Goal: Task Accomplishment & Management: Use online tool/utility

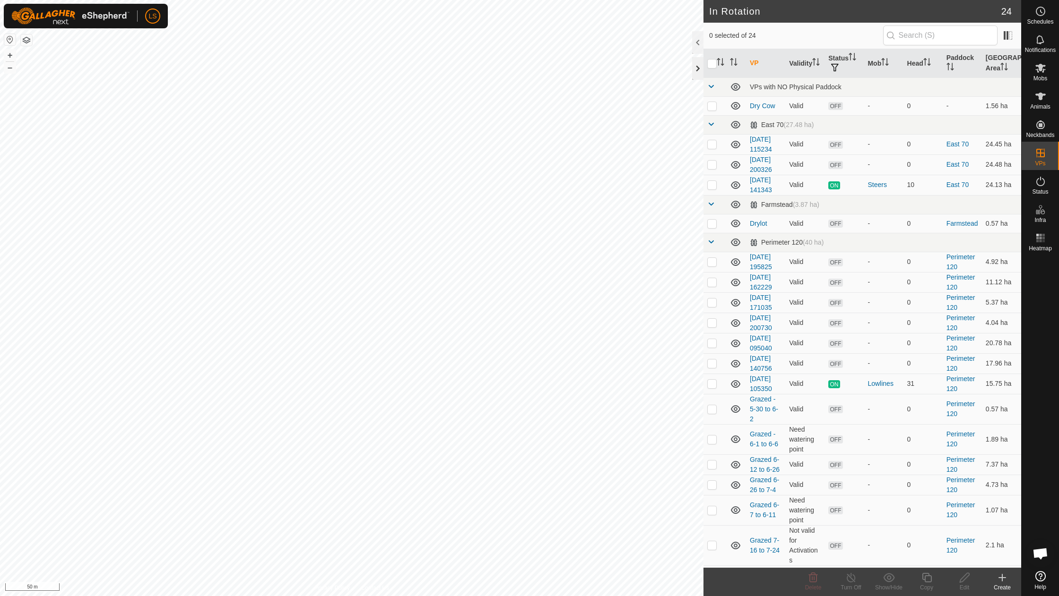
click at [698, 68] on div at bounding box center [697, 68] width 11 height 23
click at [995, 157] on link "In Rotation" at bounding box center [980, 152] width 81 height 19
click at [1003, 582] on icon at bounding box center [1001, 577] width 11 height 11
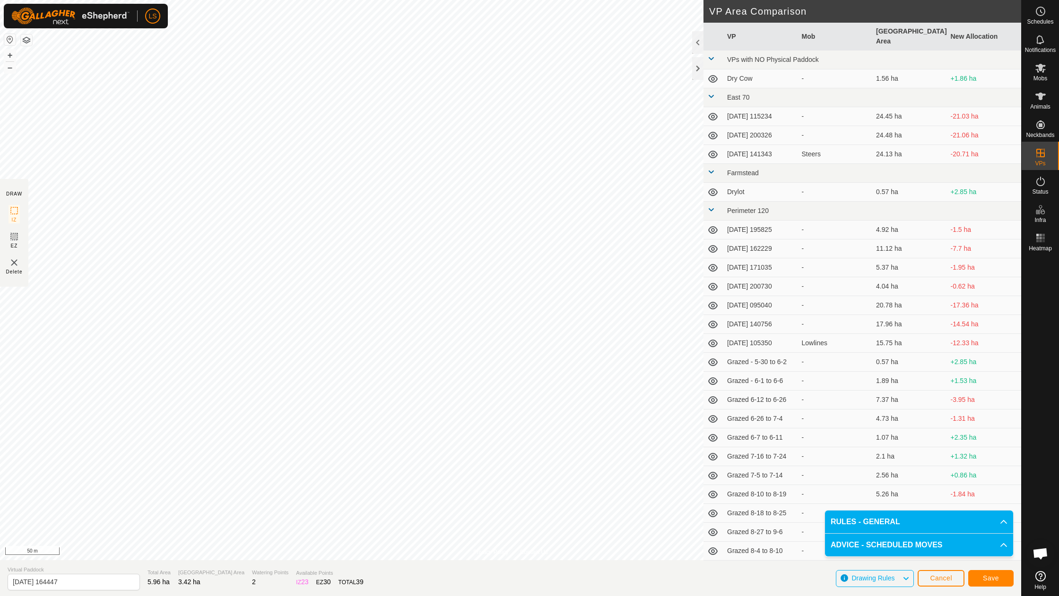
click at [992, 581] on span "Save" at bounding box center [991, 579] width 16 height 8
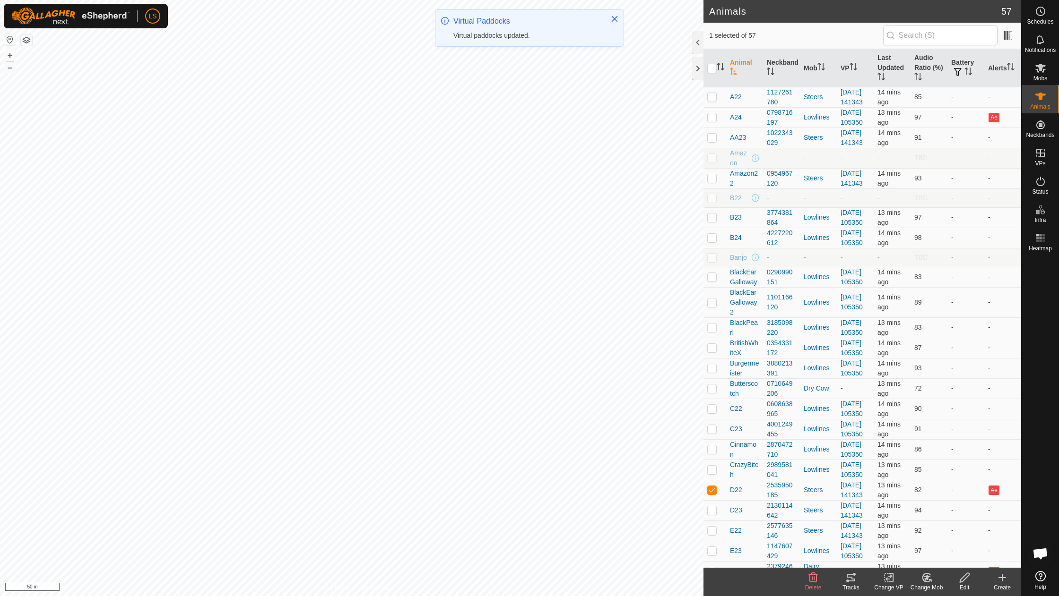
click at [886, 579] on icon at bounding box center [888, 578] width 7 height 6
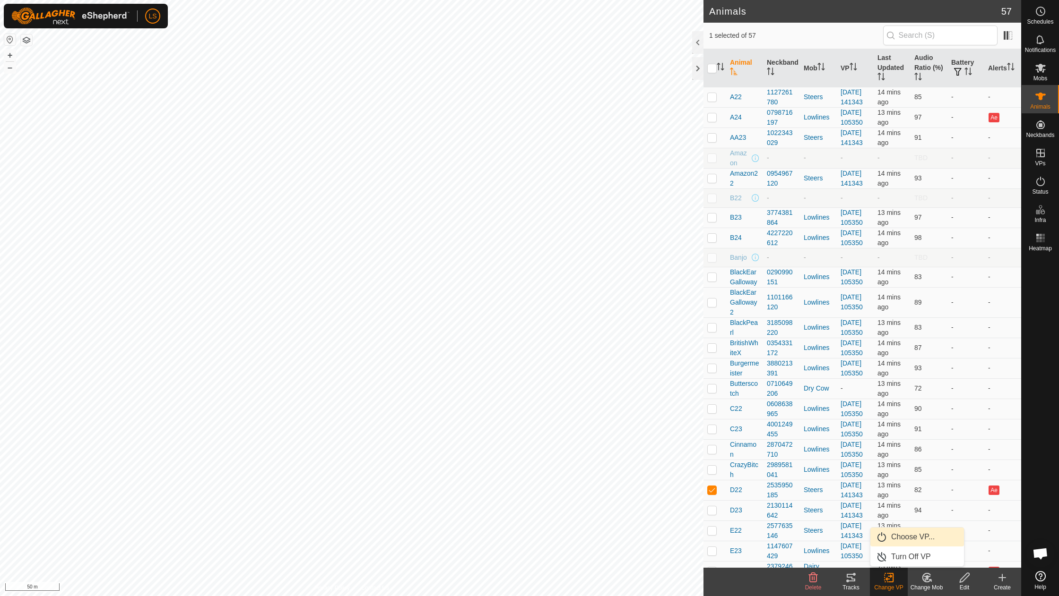
click at [905, 534] on link "Choose VP..." at bounding box center [917, 537] width 94 height 19
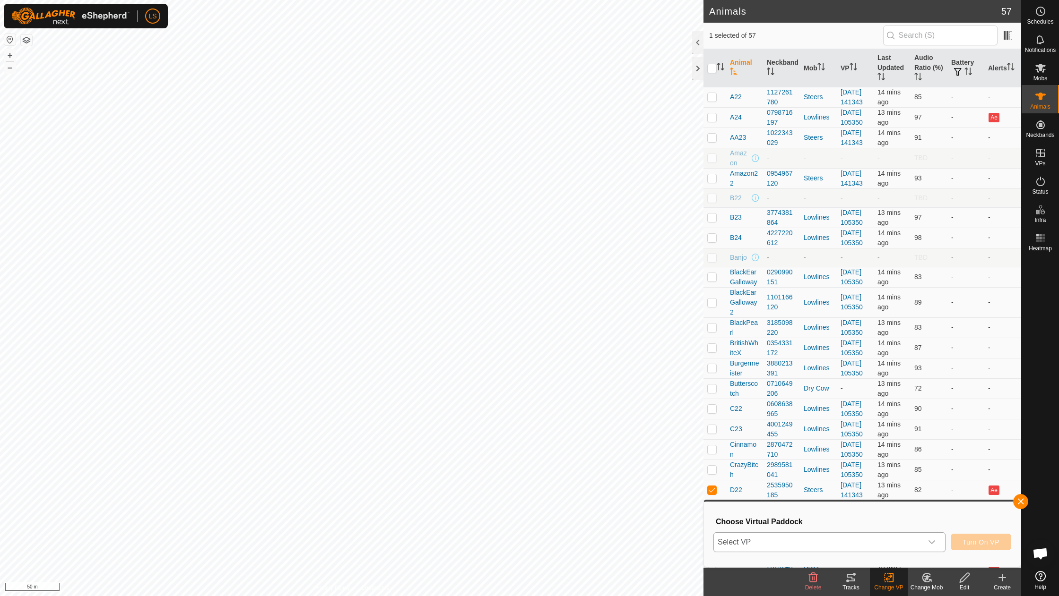
click at [938, 537] on div "dropdown trigger" at bounding box center [931, 542] width 19 height 19
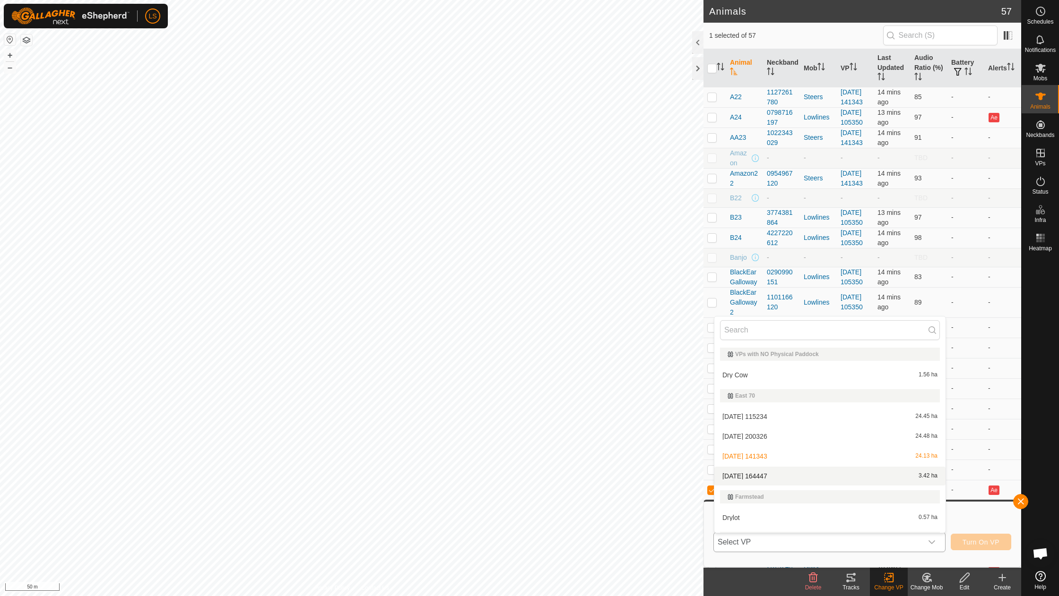
click at [764, 475] on li "2025-09-08 164447 3.42 ha" at bounding box center [829, 476] width 231 height 19
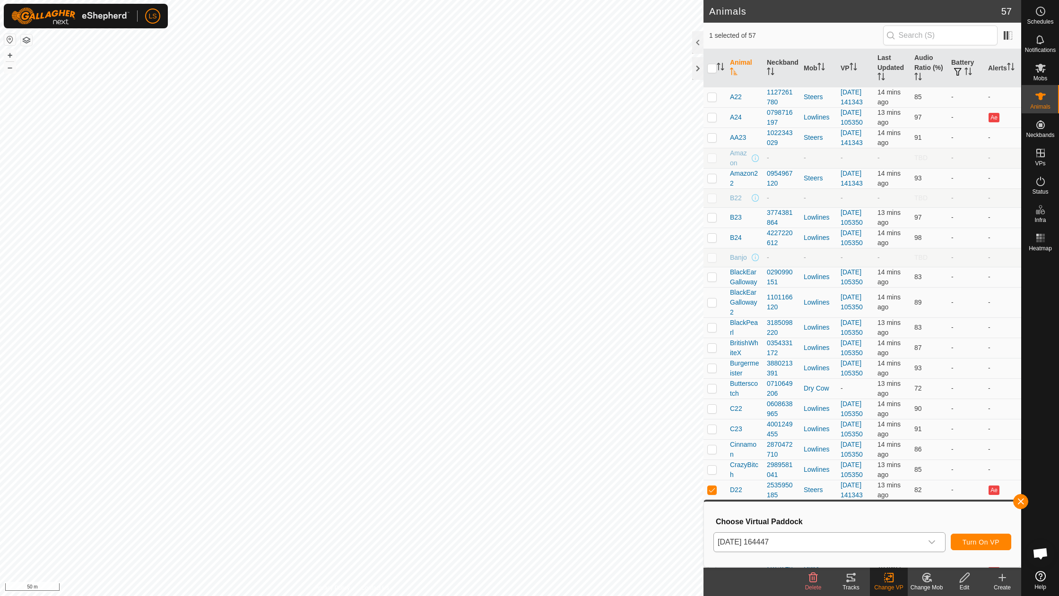
click at [971, 543] on span "Turn On VP" at bounding box center [980, 543] width 37 height 8
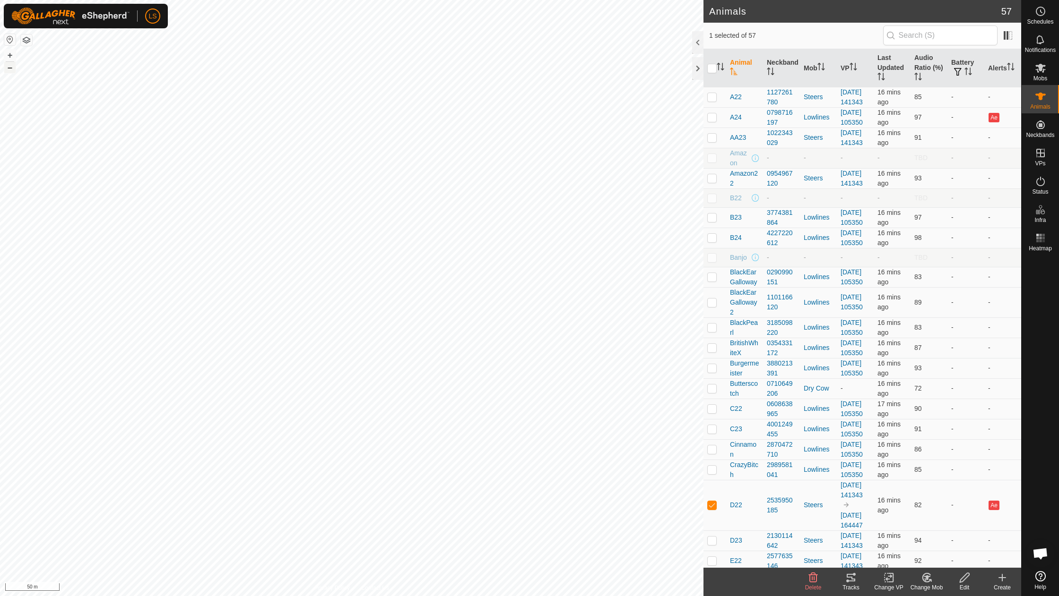
click at [10, 66] on button "–" at bounding box center [9, 67] width 11 height 11
click at [1042, 184] on icon at bounding box center [1040, 181] width 11 height 11
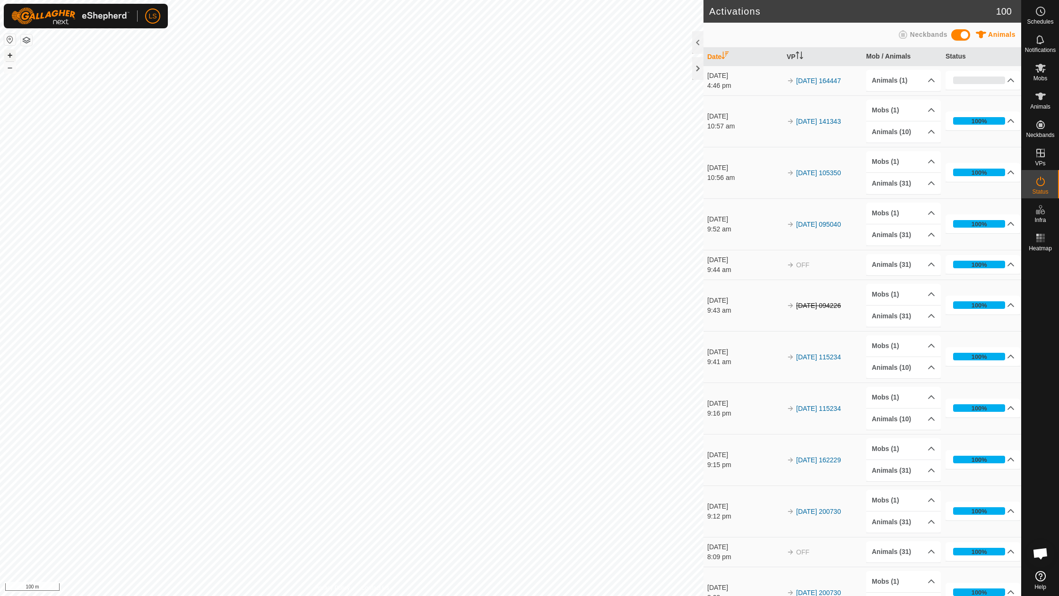
click at [7, 59] on button "+" at bounding box center [9, 55] width 11 height 11
